Goal: Transaction & Acquisition: Book appointment/travel/reservation

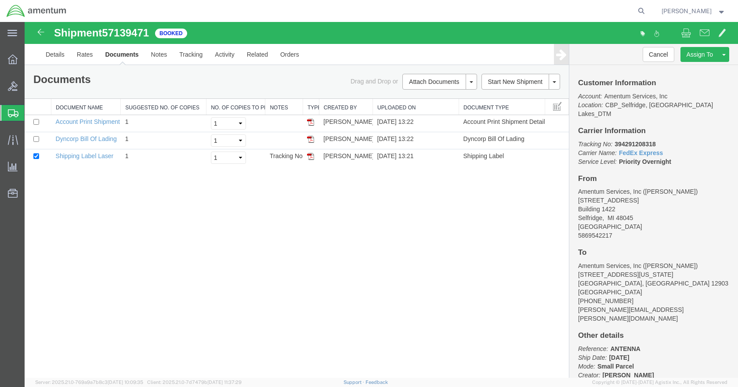
click at [0, 0] on span "Create from Template" at bounding box center [0, 0] width 0 height 0
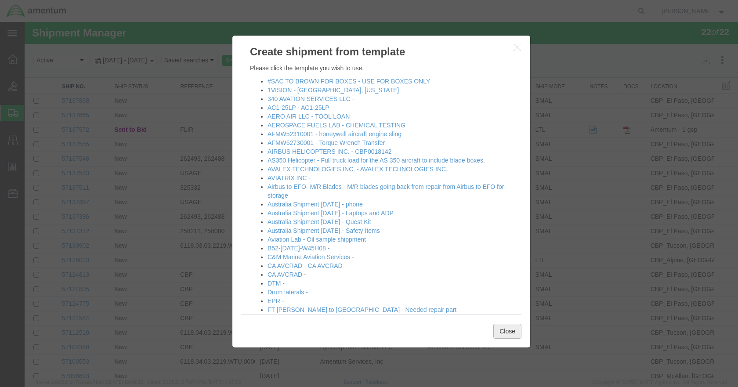
click at [506, 332] on button "Close" at bounding box center [507, 331] width 28 height 15
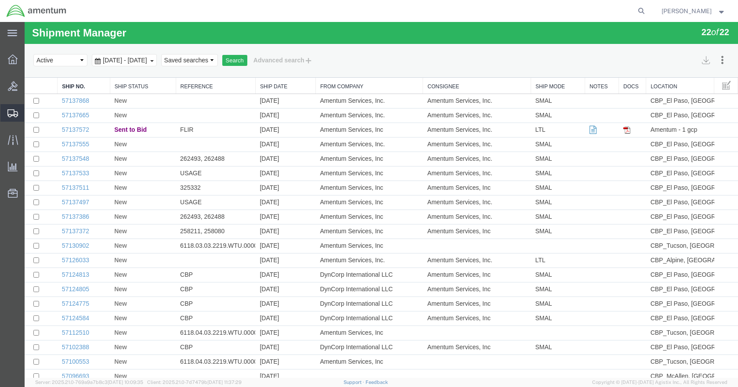
click at [0, 0] on span "Create Shipment" at bounding box center [0, 0] width 0 height 0
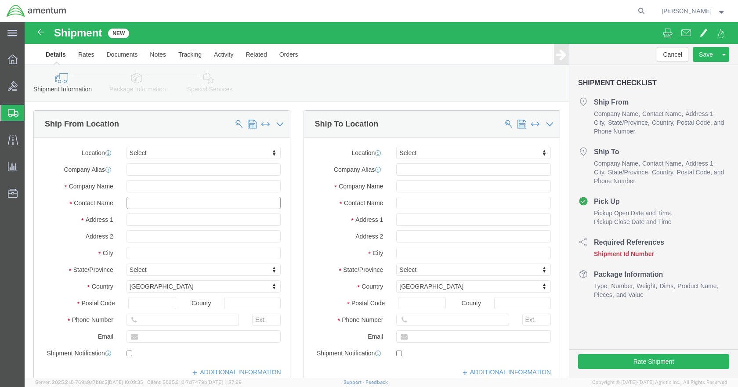
click input "text"
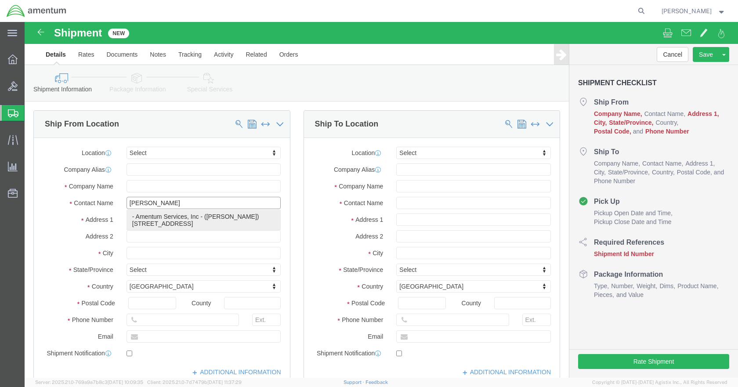
type input "[PERSON_NAME]"
click p "- Amentum Services, Inc - ([PERSON_NAME]) [STREET_ADDRESS]"
type input "[STREET_ADDRESS]"
type input "Building 1422"
type input "48045"
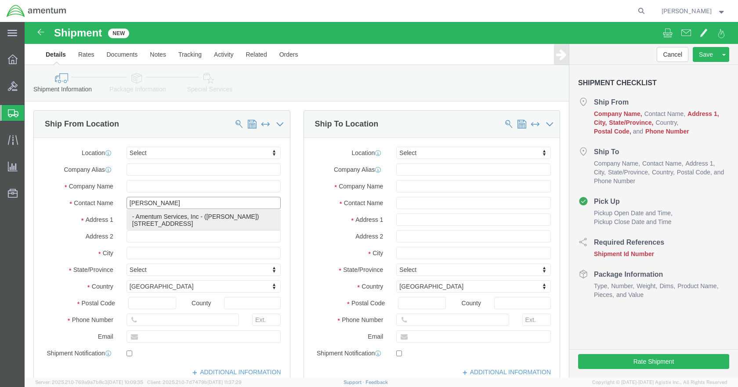
type input "Amentum Services, Inc"
type input "[PERSON_NAME]"
type input "Selfridge"
select select "MI"
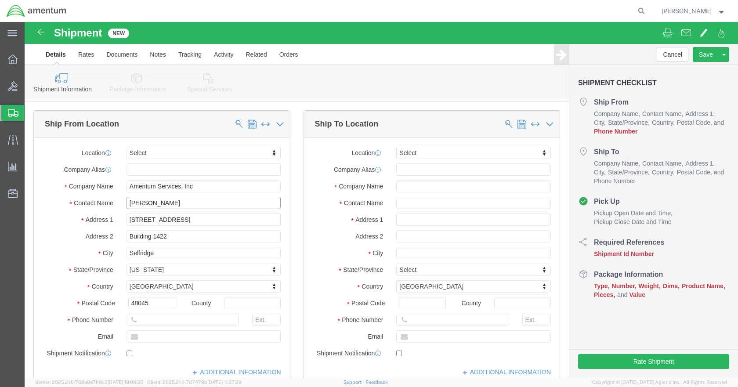
type input "[PERSON_NAME]"
click input "text"
type input "5869542217"
type input "SDC"
select select "49947"
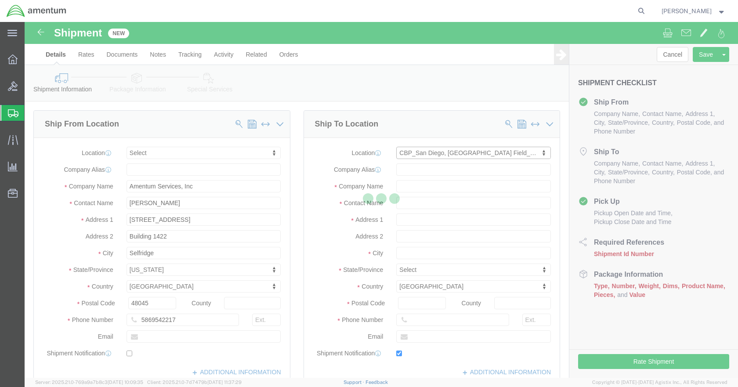
type input "[STREET_ADDRESS]"
type input "92154"
type input "[PHONE_NUMBER]"
type input "[PERSON_NAME][EMAIL_ADDRESS][PERSON_NAME][DOMAIN_NAME]"
checkbox input "true"
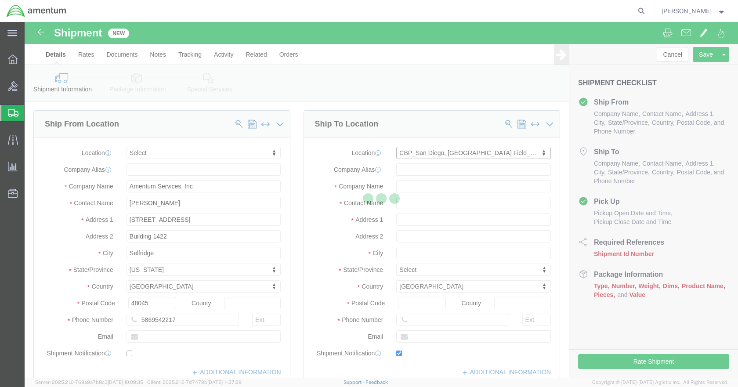
type input "Amentum Services, Inc"
type input "[PERSON_NAME]"
type input "[GEOGRAPHIC_DATA]"
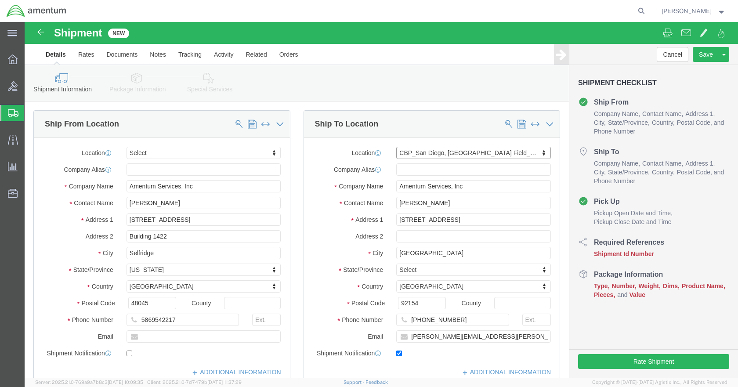
select select "CA"
click input "checkbox"
checkbox input "false"
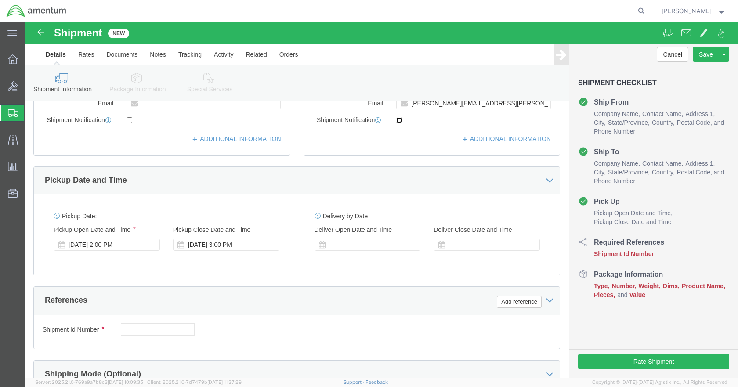
scroll to position [307, 0]
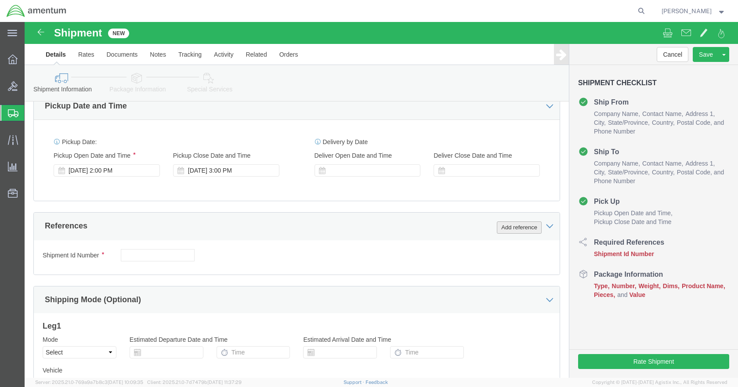
click button "Add reference"
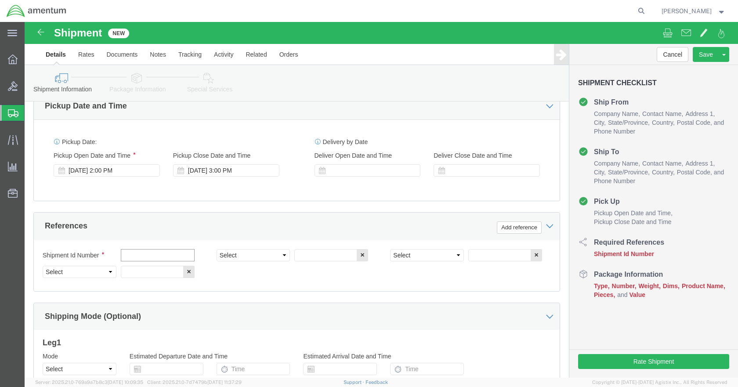
click input "text"
type input "TOOL LOANRETURN"
type input "TOOL LOAN RETURN"
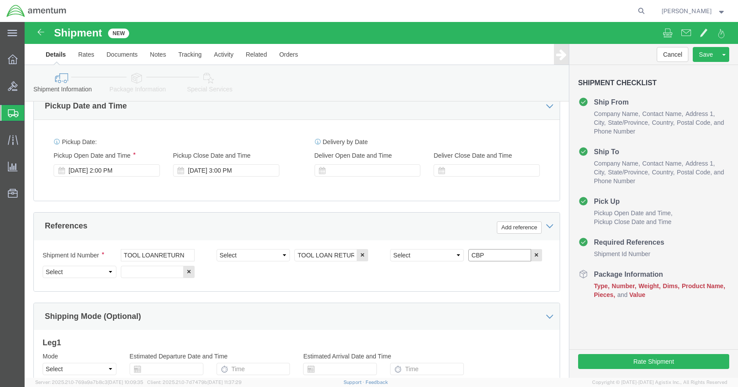
type input "CBP"
type input "6118.04.03.2219.000.DTM.0000"
click select "Select Account Type Activity ID Airline Appointment Number ASN Batch Request # …"
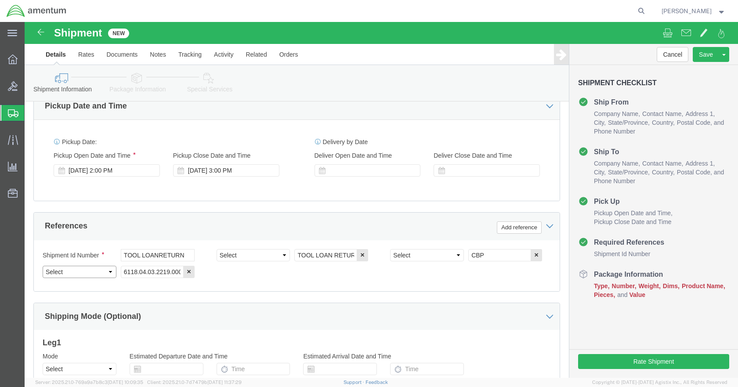
select select "PROJNUM"
click select "Select Account Type Activity ID Airline Appointment Number ASN Batch Request # …"
select select "DEPT"
click select "Select Account Type Activity ID Airline Appointment Number ASN Batch Request # …"
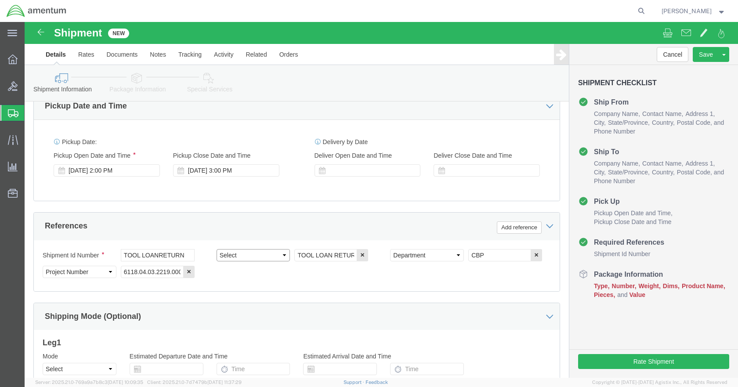
click select "Select Account Type Activity ID Airline Appointment Number ASN Batch Request # …"
select select "CUSTREF"
click select "Select Account Type Activity ID Airline Appointment Number ASN Batch Request # …"
click icon
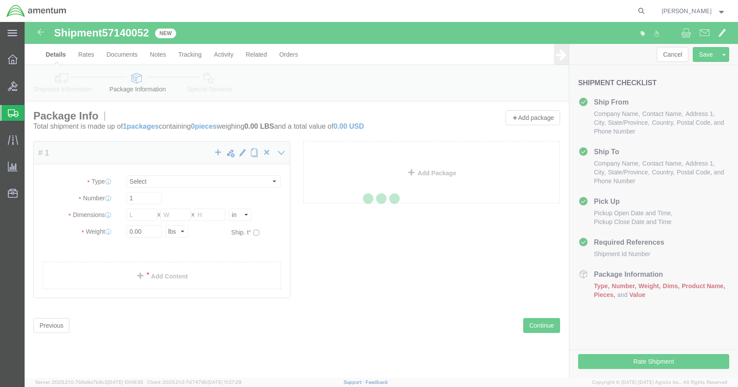
select select "CBOX"
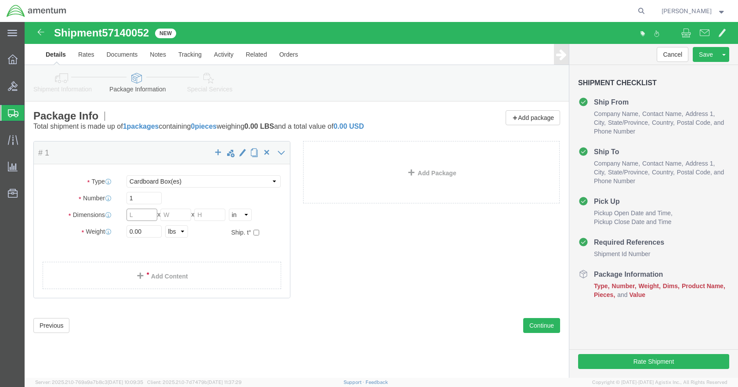
click input "text"
type input "8"
type input "6"
type input "4"
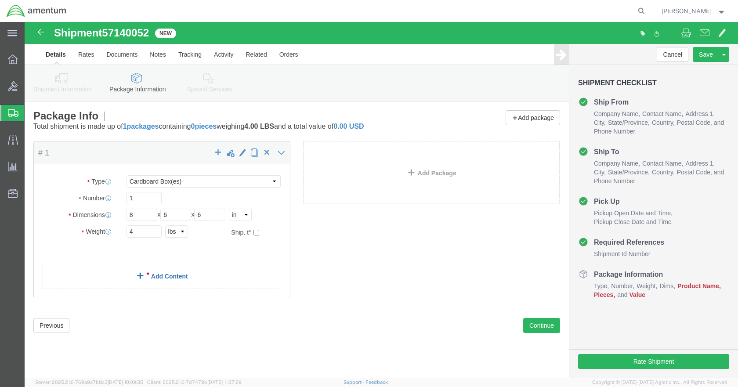
click link "Add Content"
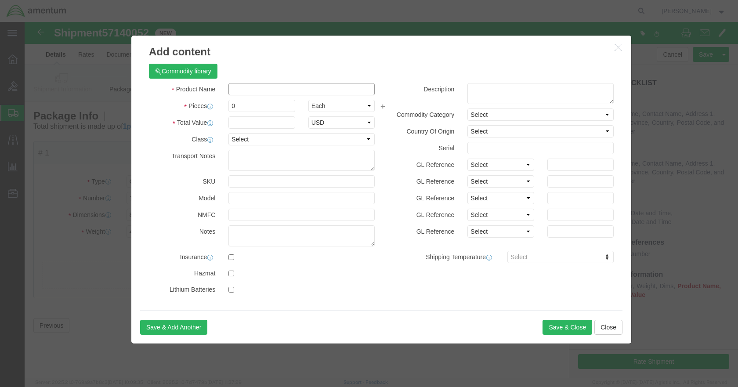
click input "text"
type input "MAST HOIST RING"
type input "1"
type input "1000"
select select "USD"
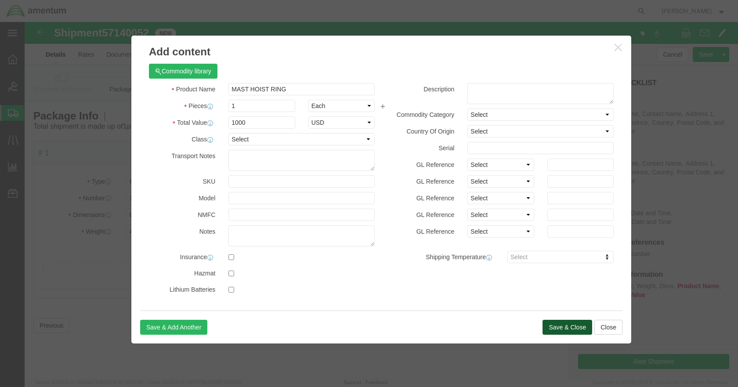
click button "Save & Close"
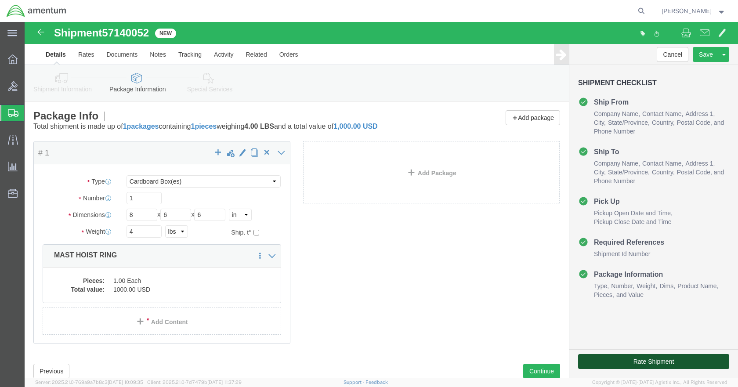
click button "Rate Shipment"
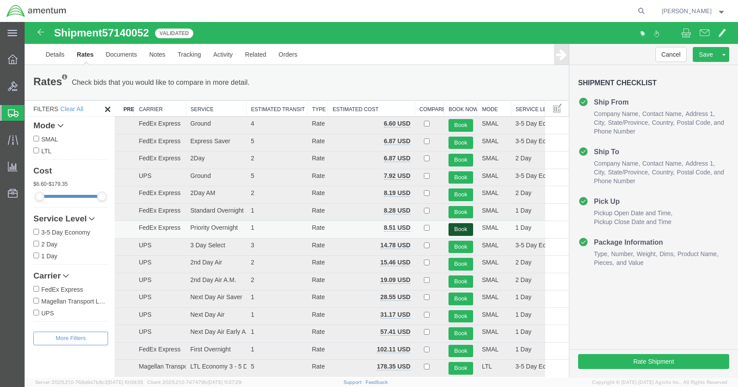
click at [455, 226] on button "Book" at bounding box center [460, 229] width 25 height 13
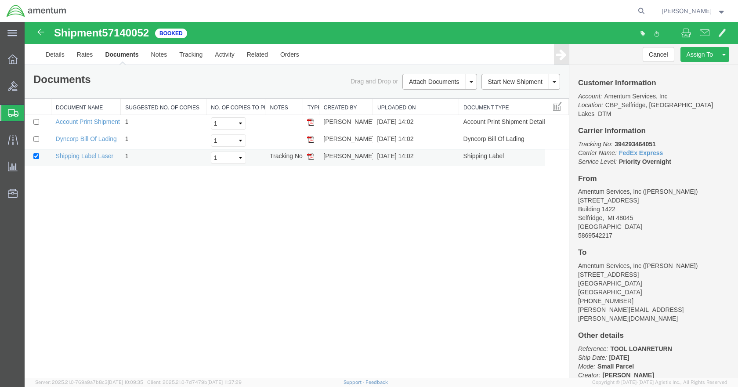
click at [310, 156] on img at bounding box center [310, 156] width 7 height 7
click at [311, 138] on img at bounding box center [310, 139] width 7 height 7
